Goal: Task Accomplishment & Management: Manage account settings

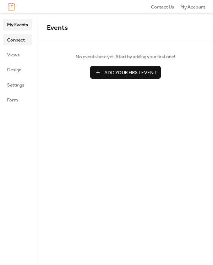
click at [10, 41] on span "Connect" at bounding box center [16, 39] width 18 height 7
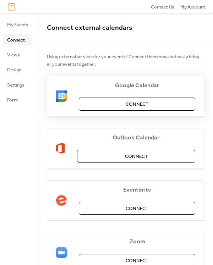
click at [140, 101] on span "Connect" at bounding box center [136, 104] width 23 height 7
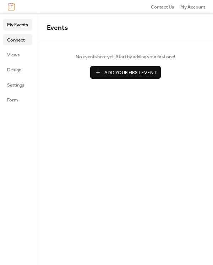
click at [17, 42] on span "Connect" at bounding box center [16, 39] width 18 height 7
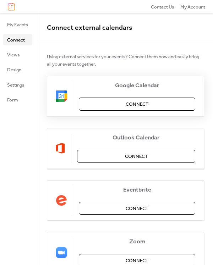
click at [125, 105] on span "Connect" at bounding box center [136, 104] width 23 height 7
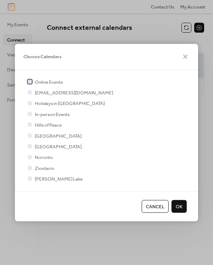
click at [28, 83] on div at bounding box center [30, 81] width 4 height 4
click at [30, 113] on div at bounding box center [30, 114] width 4 height 4
click at [29, 114] on icon at bounding box center [29, 113] width 3 height 3
click at [180, 206] on span "OK" at bounding box center [178, 206] width 7 height 7
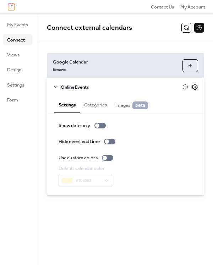
click at [197, 86] on icon at bounding box center [194, 87] width 6 height 6
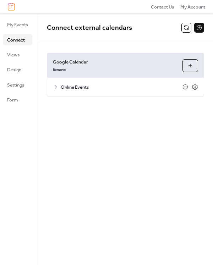
click at [125, 87] on span "Online Events" at bounding box center [122, 87] width 122 height 7
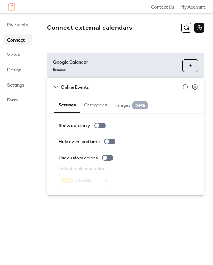
click at [186, 67] on button "Choose Calendars" at bounding box center [190, 65] width 16 height 13
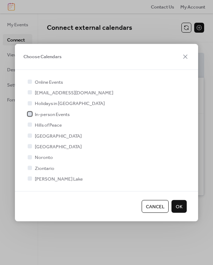
click at [29, 113] on div at bounding box center [30, 114] width 4 height 4
click at [182, 207] on span "OK" at bounding box center [178, 206] width 7 height 7
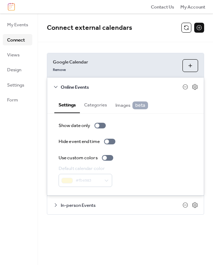
click at [126, 206] on span "In-person Events" at bounding box center [122, 205] width 122 height 7
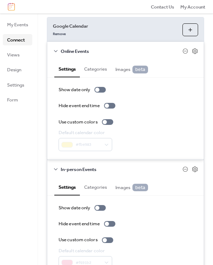
scroll to position [70, 0]
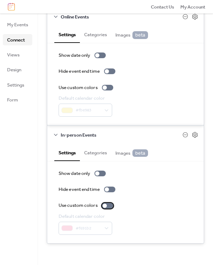
click at [111, 203] on div at bounding box center [107, 206] width 11 height 6
click at [109, 87] on div at bounding box center [107, 88] width 11 height 6
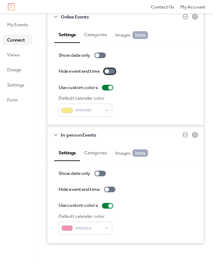
click at [112, 71] on div at bounding box center [109, 71] width 11 height 6
click at [113, 190] on div at bounding box center [109, 189] width 11 height 6
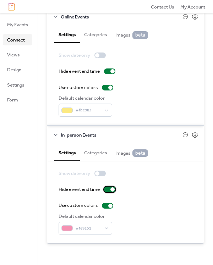
click at [112, 189] on div at bounding box center [112, 189] width 4 height 4
click at [108, 69] on div at bounding box center [109, 71] width 11 height 6
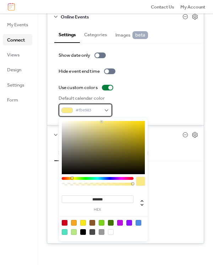
click at [89, 114] on div "#fbe983" at bounding box center [85, 109] width 54 height 13
click at [111, 68] on label "Hide event end time" at bounding box center [88, 71] width 60 height 7
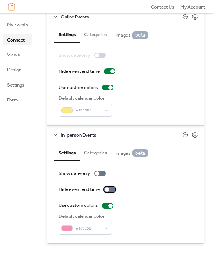
click at [110, 191] on div at bounding box center [109, 189] width 11 height 6
click at [123, 35] on span "Images beta" at bounding box center [131, 34] width 33 height 7
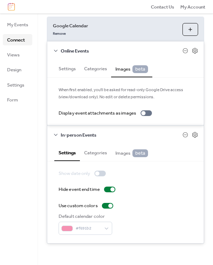
click at [71, 69] on button "Settings" at bounding box center [67, 68] width 26 height 16
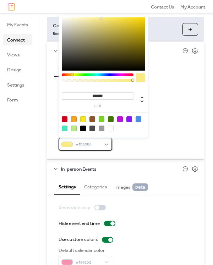
click at [101, 144] on div "#fbe983" at bounding box center [85, 143] width 54 height 13
click at [75, 119] on div at bounding box center [74, 119] width 6 height 6
type input "*******"
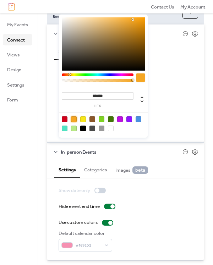
scroll to position [70, 0]
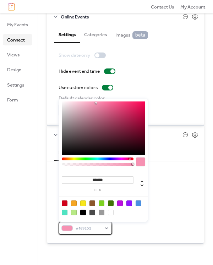
click at [106, 228] on div "#f691b2" at bounding box center [85, 227] width 54 height 13
click at [102, 203] on div at bounding box center [102, 203] width 6 height 6
type input "*******"
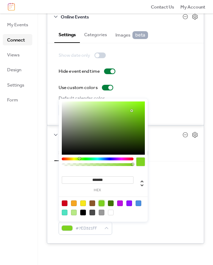
click at [174, 218] on div "Default calendar color #7ED321FF" at bounding box center [125, 224] width 134 height 22
click at [105, 228] on div "#7ED321FF" at bounding box center [85, 227] width 54 height 13
click at [138, 202] on div at bounding box center [138, 203] width 6 height 6
type input "*******"
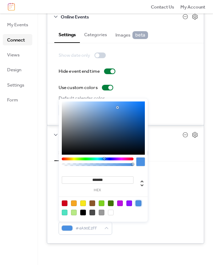
click at [169, 209] on div "Use custom colors" at bounding box center [125, 205] width 134 height 7
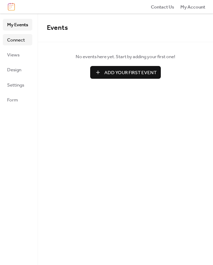
click at [18, 40] on span "Connect" at bounding box center [16, 39] width 18 height 7
click at [18, 71] on span "Design" at bounding box center [14, 69] width 14 height 7
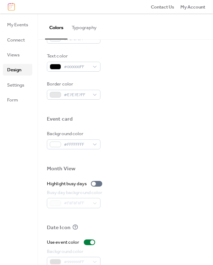
scroll to position [283, 0]
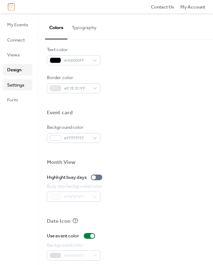
click at [22, 83] on span "Settings" at bounding box center [15, 85] width 17 height 7
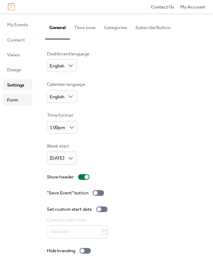
click at [16, 100] on span "Form" at bounding box center [12, 99] width 11 height 7
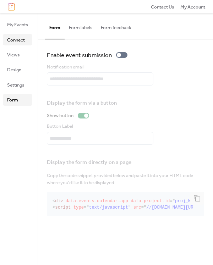
click at [15, 40] on span "Connect" at bounding box center [16, 39] width 18 height 7
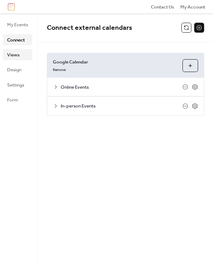
click at [17, 57] on span "Views" at bounding box center [13, 54] width 12 height 7
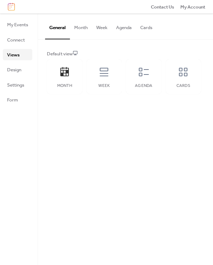
click at [82, 29] on button "Month" at bounding box center [81, 25] width 22 height 25
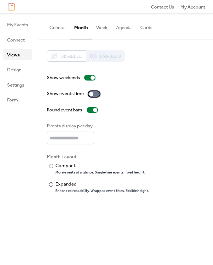
click at [96, 96] on div at bounding box center [93, 94] width 11 height 6
type input "*"
click at [91, 135] on input "*" at bounding box center [70, 137] width 47 height 13
click at [51, 167] on div at bounding box center [51, 166] width 4 height 4
click at [58, 28] on button "General" at bounding box center [57, 25] width 25 height 25
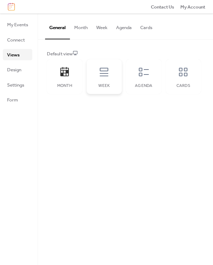
click at [106, 74] on icon at bounding box center [103, 71] width 11 height 11
click at [148, 73] on icon at bounding box center [143, 71] width 11 height 11
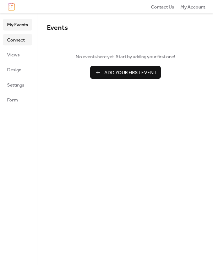
click at [18, 43] on span "Connect" at bounding box center [16, 39] width 18 height 7
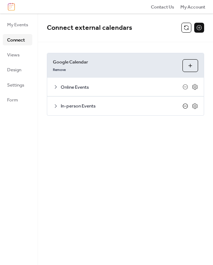
click at [185, 106] on icon at bounding box center [185, 106] width 6 height 6
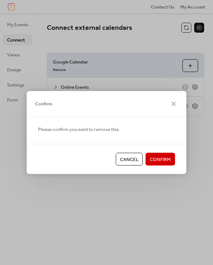
click at [163, 159] on span "Confirm" at bounding box center [160, 159] width 21 height 7
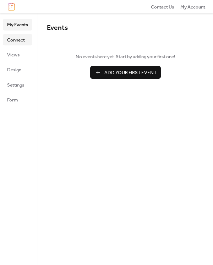
click at [18, 42] on span "Connect" at bounding box center [16, 39] width 18 height 7
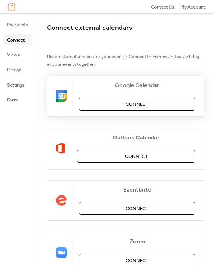
click at [143, 103] on span "Connect" at bounding box center [136, 104] width 23 height 7
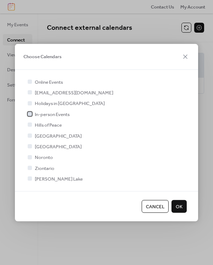
click at [30, 114] on div at bounding box center [30, 114] width 4 height 4
click at [179, 207] on span "OK" at bounding box center [178, 206] width 7 height 7
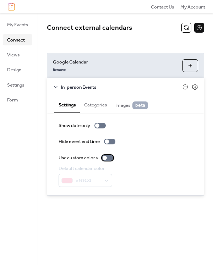
click at [110, 158] on div at bounding box center [107, 158] width 11 height 6
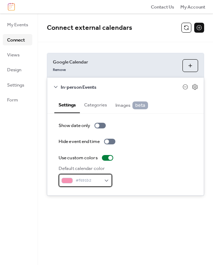
click at [97, 179] on span "#f691b2" at bounding box center [87, 180] width 25 height 7
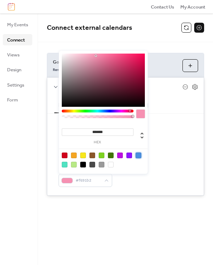
click at [137, 155] on div at bounding box center [138, 155] width 6 height 6
type input "*******"
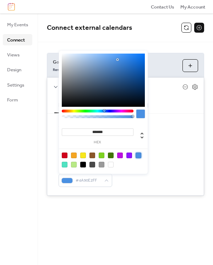
click at [189, 160] on div "Use custom colors" at bounding box center [125, 157] width 134 height 7
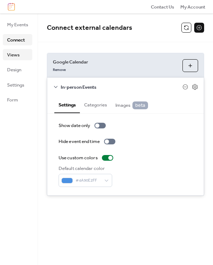
click at [10, 56] on span "Views" at bounding box center [13, 54] width 12 height 7
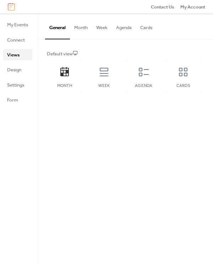
click at [77, 28] on button "Month" at bounding box center [81, 25] width 22 height 25
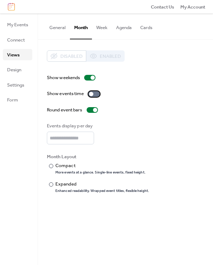
click at [97, 92] on div at bounding box center [93, 94] width 11 height 6
click at [57, 31] on button "General" at bounding box center [57, 25] width 25 height 25
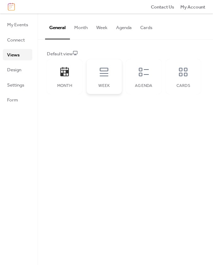
click at [106, 76] on icon at bounding box center [103, 71] width 11 height 11
click at [147, 76] on icon at bounding box center [143, 71] width 11 height 11
click at [83, 27] on button "Month" at bounding box center [81, 25] width 22 height 25
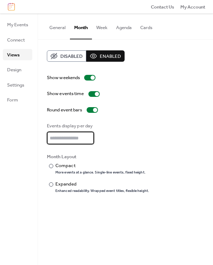
type input "*"
click at [90, 136] on input "*" at bounding box center [70, 137] width 47 height 13
click at [50, 167] on div at bounding box center [51, 166] width 4 height 4
click at [57, 30] on button "General" at bounding box center [57, 25] width 25 height 25
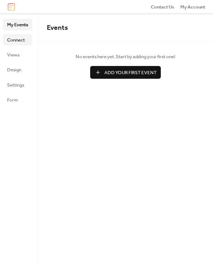
click at [21, 40] on span "Connect" at bounding box center [16, 39] width 18 height 7
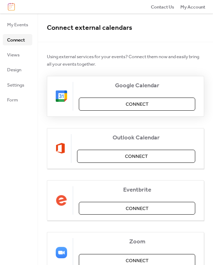
click at [132, 105] on span "Connect" at bounding box center [136, 104] width 23 height 7
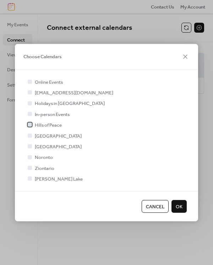
click at [32, 124] on div at bounding box center [29, 124] width 7 height 7
click at [31, 136] on div at bounding box center [30, 135] width 4 height 4
drag, startPoint x: 29, startPoint y: 145, endPoint x: 29, endPoint y: 150, distance: 5.0
click at [29, 146] on div at bounding box center [30, 146] width 4 height 4
click at [29, 155] on div at bounding box center [29, 156] width 7 height 7
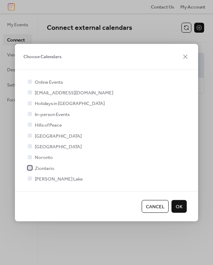
click at [28, 167] on div at bounding box center [30, 167] width 4 height 4
drag, startPoint x: 29, startPoint y: 179, endPoint x: 39, endPoint y: 180, distance: 9.7
click at [29, 179] on div at bounding box center [30, 178] width 4 height 4
click at [31, 178] on div at bounding box center [30, 178] width 4 height 4
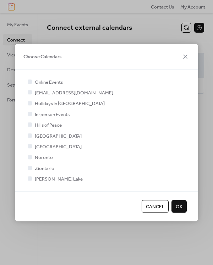
click at [31, 178] on div at bounding box center [30, 178] width 4 height 4
click at [30, 146] on icon at bounding box center [30, 146] width 2 height 2
click at [29, 158] on icon at bounding box center [29, 157] width 3 height 3
click at [29, 168] on icon at bounding box center [30, 168] width 2 height 2
click at [182, 207] on button "OK" at bounding box center [178, 205] width 15 height 13
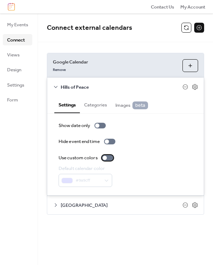
click at [109, 155] on div at bounding box center [107, 158] width 11 height 6
click at [99, 125] on div at bounding box center [97, 125] width 4 height 4
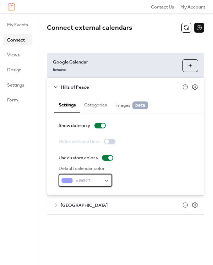
click at [106, 179] on div "#9a9cff" at bounding box center [85, 180] width 54 height 13
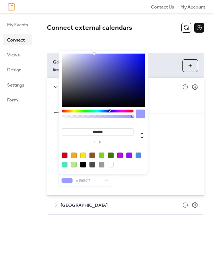
click at [91, 156] on div at bounding box center [92, 155] width 6 height 6
type input "*******"
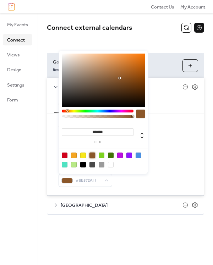
click at [181, 162] on div "Show date only Hide event end time Use custom colors Default calendar color #8B…" at bounding box center [125, 154] width 134 height 65
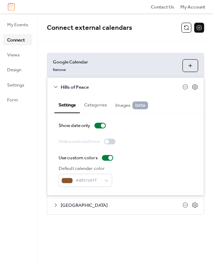
click at [93, 206] on span "Samish Island" at bounding box center [122, 205] width 122 height 7
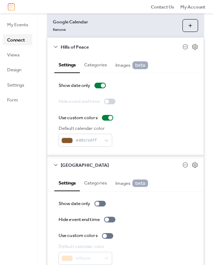
scroll to position [70, 0]
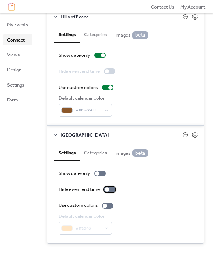
click at [111, 190] on div at bounding box center [109, 189] width 11 height 6
click at [107, 206] on div at bounding box center [107, 206] width 11 height 6
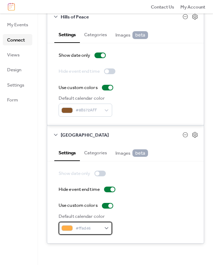
click at [93, 228] on span "#ffad46" at bounding box center [87, 228] width 25 height 7
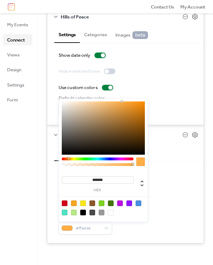
click at [129, 204] on div at bounding box center [129, 203] width 6 height 6
type input "*******"
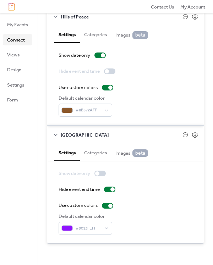
click at [176, 204] on div "Use custom colors" at bounding box center [125, 205] width 134 height 7
click at [87, 228] on span "#9013FEFF" at bounding box center [87, 228] width 25 height 7
click at [176, 206] on div "Use custom colors" at bounding box center [125, 205] width 134 height 7
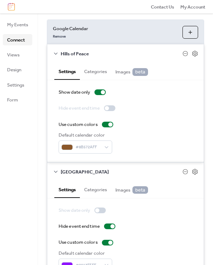
scroll to position [0, 0]
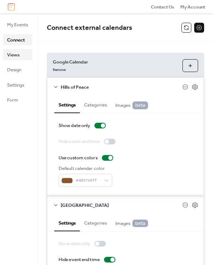
click at [20, 57] on link "Views" at bounding box center [17, 54] width 29 height 11
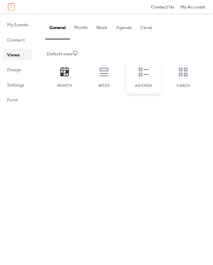
click at [146, 75] on icon at bounding box center [143, 71] width 11 height 11
click at [83, 29] on button "Month" at bounding box center [81, 25] width 22 height 25
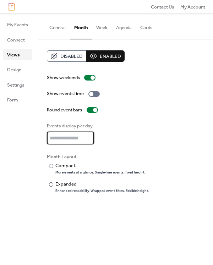
click at [91, 133] on input "*" at bounding box center [70, 137] width 47 height 13
type input "*"
click at [90, 135] on input "*" at bounding box center [70, 137] width 47 height 13
click at [72, 168] on div "Compact" at bounding box center [99, 165] width 89 height 7
click at [59, 29] on button "General" at bounding box center [57, 25] width 25 height 25
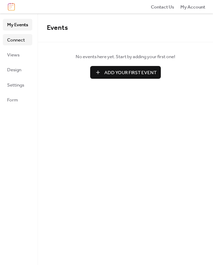
click at [7, 38] on link "Connect" at bounding box center [17, 39] width 29 height 11
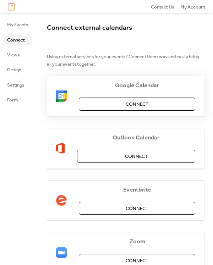
click at [121, 106] on button "Connect" at bounding box center [137, 103] width 116 height 13
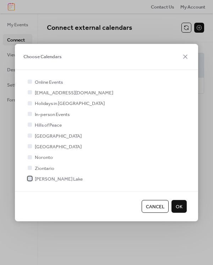
click at [30, 179] on div at bounding box center [30, 178] width 4 height 4
click at [31, 168] on div at bounding box center [30, 167] width 4 height 4
click at [30, 156] on div at bounding box center [30, 157] width 4 height 4
click at [30, 146] on div at bounding box center [30, 146] width 4 height 4
click at [182, 209] on span "OK" at bounding box center [178, 206] width 7 height 7
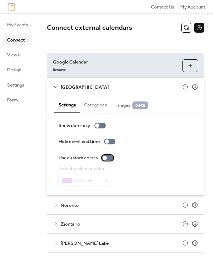
click at [108, 157] on div at bounding box center [107, 158] width 11 height 6
click at [113, 141] on div at bounding box center [109, 142] width 11 height 6
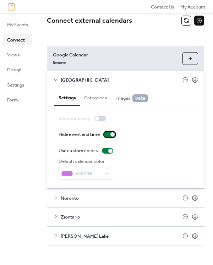
scroll to position [9, 0]
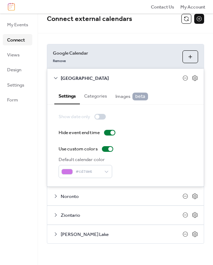
click at [128, 199] on span "Noronto" at bounding box center [122, 196] width 122 height 7
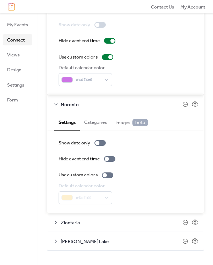
scroll to position [108, 0]
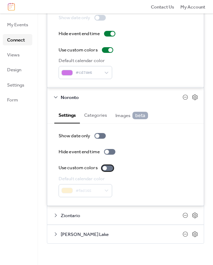
click at [111, 168] on div at bounding box center [107, 168] width 11 height 6
click at [112, 152] on div at bounding box center [109, 152] width 11 height 6
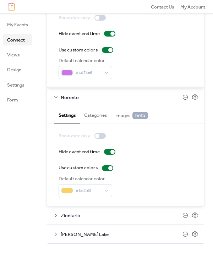
click at [99, 218] on span "Ziontario" at bounding box center [122, 215] width 122 height 7
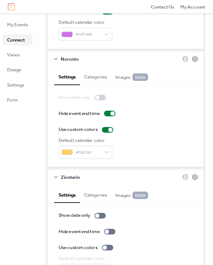
scroll to position [207, 0]
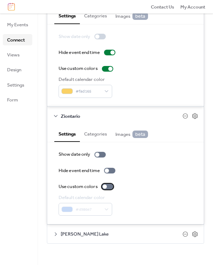
click at [111, 186] on div at bounding box center [107, 187] width 11 height 6
click at [113, 171] on div at bounding box center [109, 171] width 11 height 6
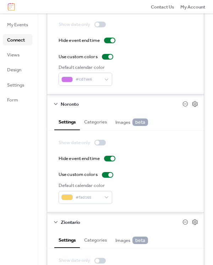
scroll to position [101, 0]
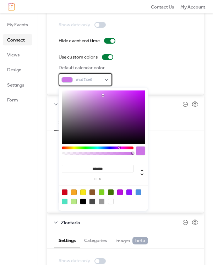
click at [102, 80] on div "#cd74e6" at bounding box center [85, 79] width 54 height 13
click at [92, 192] on div at bounding box center [92, 192] width 6 height 6
type input "*******"
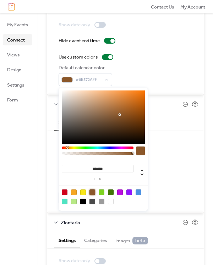
click at [173, 178] on div "Use custom colors" at bounding box center [125, 174] width 134 height 7
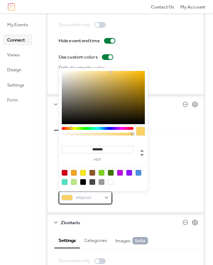
click at [94, 198] on span "#fad165" at bounding box center [87, 197] width 25 height 7
click at [129, 173] on div at bounding box center [129, 173] width 6 height 6
type input "*******"
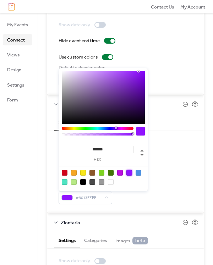
click at [174, 178] on div "Use custom colors" at bounding box center [125, 174] width 134 height 7
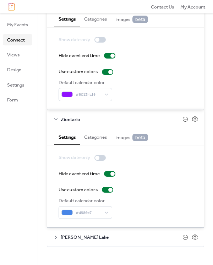
scroll to position [207, 0]
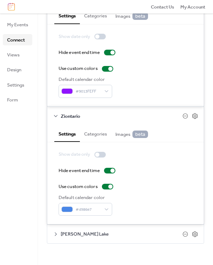
click at [129, 235] on span "McGowan's Lake" at bounding box center [122, 233] width 122 height 7
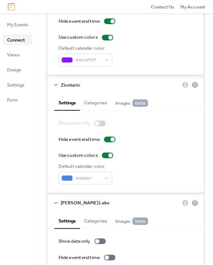
scroll to position [306, 0]
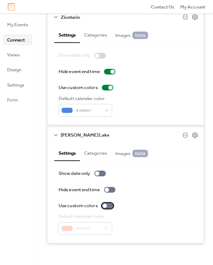
drag, startPoint x: 110, startPoint y: 205, endPoint x: 110, endPoint y: 199, distance: 6.0
click at [110, 205] on div at bounding box center [107, 206] width 11 height 6
click at [110, 189] on div at bounding box center [109, 190] width 11 height 6
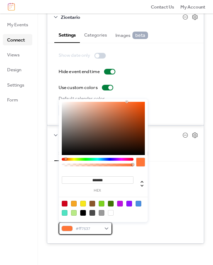
click at [100, 229] on span "#ff7537" at bounding box center [87, 228] width 25 height 7
click at [113, 202] on div at bounding box center [111, 204] width 6 height 6
type input "*******"
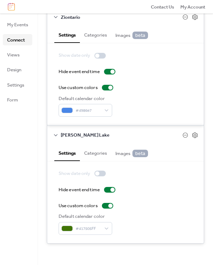
click at [173, 193] on div "Show date only Hide event end time Use custom colors Default calendar color #41…" at bounding box center [125, 202] width 134 height 65
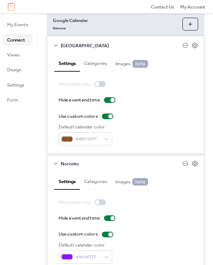
scroll to position [0, 0]
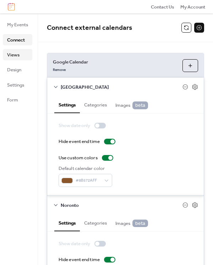
click at [15, 55] on span "Views" at bounding box center [13, 54] width 12 height 7
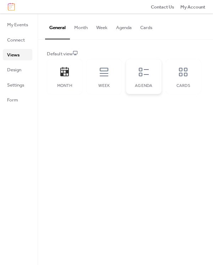
drag, startPoint x: 144, startPoint y: 74, endPoint x: 140, endPoint y: 71, distance: 5.0
click at [144, 74] on icon at bounding box center [143, 71] width 11 height 11
click at [83, 26] on button "Month" at bounding box center [81, 25] width 22 height 25
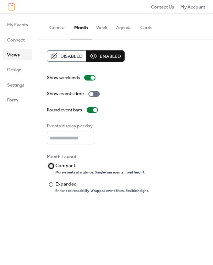
click at [68, 165] on div "Compact" at bounding box center [99, 165] width 89 height 7
type input "*"
click at [91, 136] on input "*" at bounding box center [70, 137] width 47 height 13
click at [103, 27] on button "Week" at bounding box center [102, 25] width 20 height 25
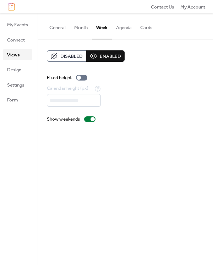
click at [55, 28] on button "General" at bounding box center [57, 25] width 25 height 25
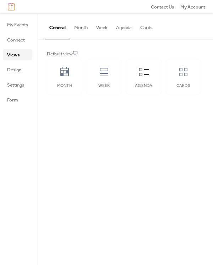
click at [129, 27] on button "Agenda" at bounding box center [124, 25] width 24 height 25
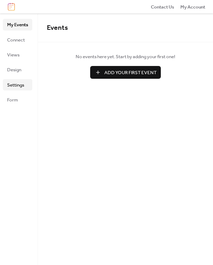
click at [22, 86] on span "Settings" at bounding box center [15, 85] width 17 height 7
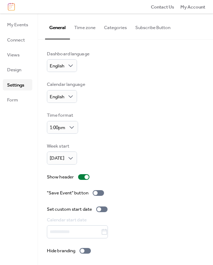
click at [90, 30] on button "Time zone" at bounding box center [85, 25] width 30 height 25
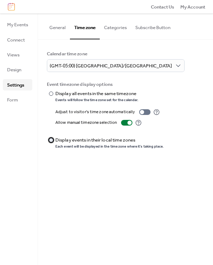
click at [51, 141] on div at bounding box center [51, 140] width 4 height 4
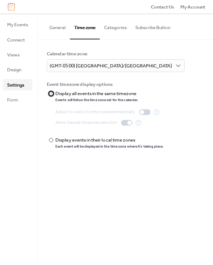
click at [53, 94] on div "​" at bounding box center [50, 93] width 7 height 7
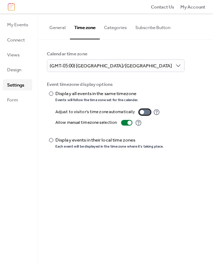
click at [144, 112] on div at bounding box center [144, 112] width 11 height 6
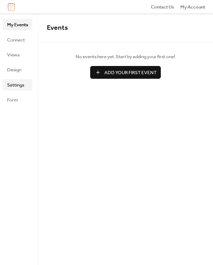
click at [18, 83] on span "Settings" at bounding box center [15, 85] width 17 height 7
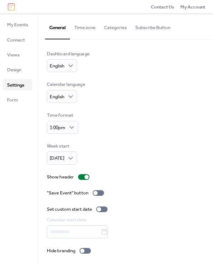
click at [90, 31] on button "Time zone" at bounding box center [85, 25] width 30 height 25
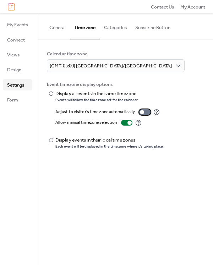
click at [147, 109] on div at bounding box center [144, 112] width 11 height 6
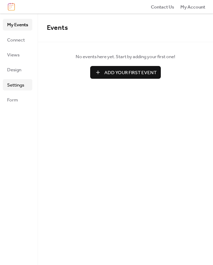
click at [16, 84] on span "Settings" at bounding box center [15, 85] width 17 height 7
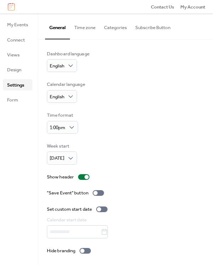
click at [89, 27] on button "Time zone" at bounding box center [85, 25] width 30 height 25
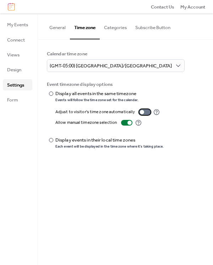
click at [140, 110] on div at bounding box center [142, 112] width 4 height 4
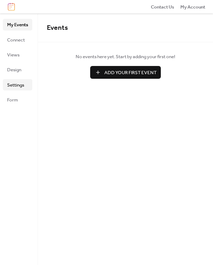
click at [22, 83] on span "Settings" at bounding box center [15, 85] width 17 height 7
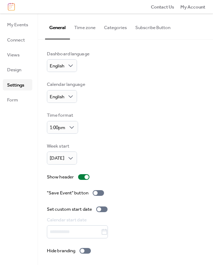
click at [86, 28] on button "Time zone" at bounding box center [85, 25] width 30 height 25
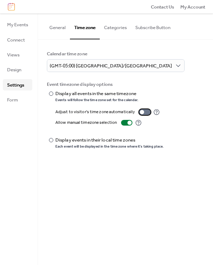
click at [143, 111] on div at bounding box center [144, 112] width 11 height 6
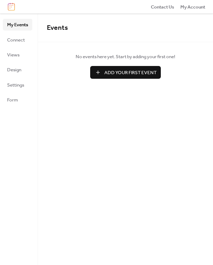
click at [132, 171] on div "Events No events here yet. Start by adding your first one! Add Your First Event…" at bounding box center [125, 138] width 175 height 251
click at [21, 86] on span "Settings" at bounding box center [15, 85] width 17 height 7
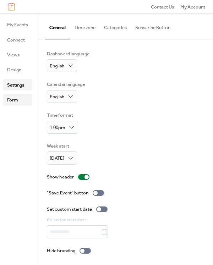
click at [15, 100] on span "Form" at bounding box center [12, 99] width 11 height 7
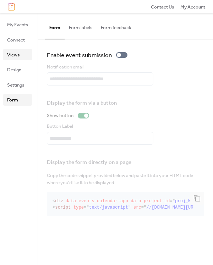
click at [15, 56] on span "Views" at bounding box center [13, 54] width 12 height 7
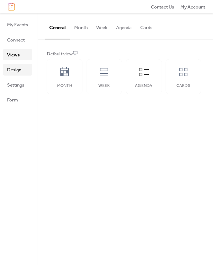
click at [19, 69] on span "Design" at bounding box center [14, 69] width 14 height 7
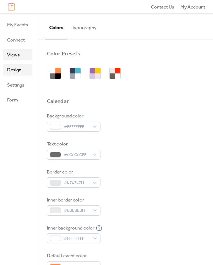
click at [19, 55] on link "Views" at bounding box center [17, 54] width 29 height 11
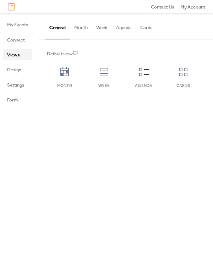
click at [123, 26] on button "Agenda" at bounding box center [124, 25] width 24 height 25
